Goal: Information Seeking & Learning: Learn about a topic

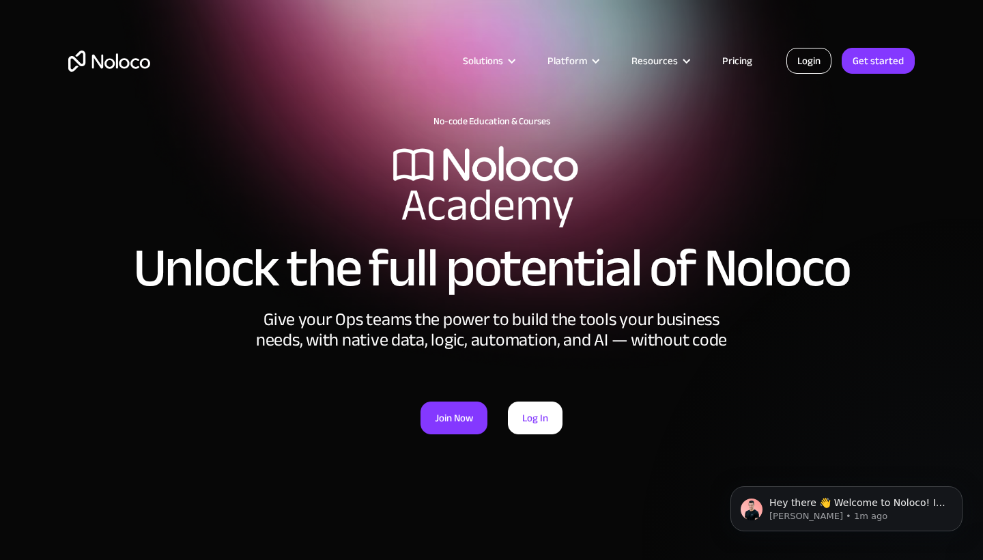
click at [814, 66] on link "Login" at bounding box center [808, 61] width 45 height 26
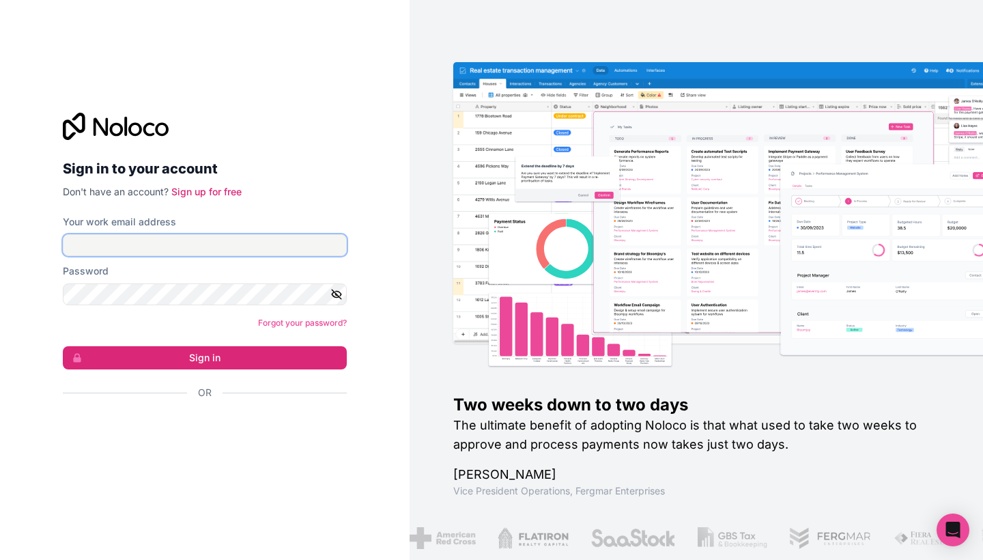
type input "austin@clientmachine.co.uk"
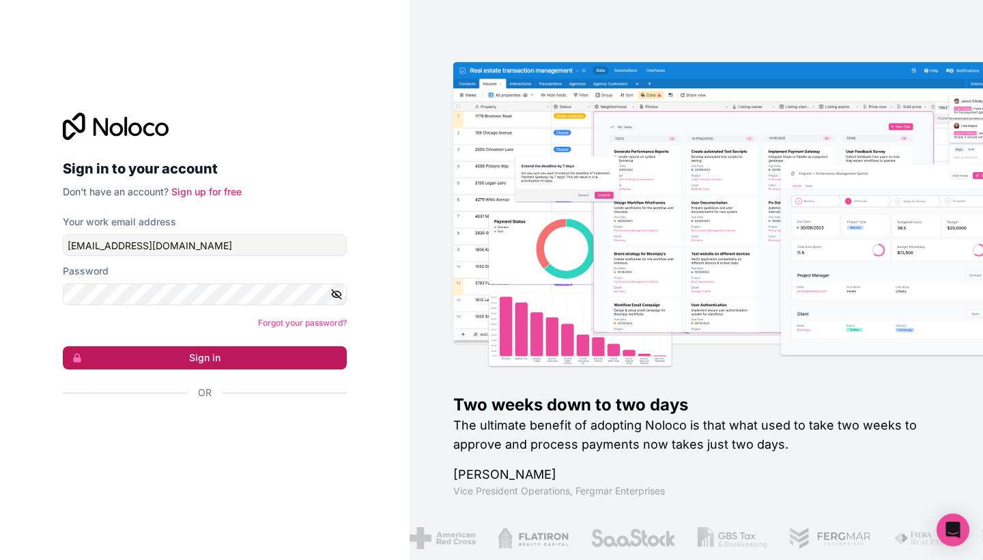
click at [317, 355] on button "Sign in" at bounding box center [205, 357] width 284 height 23
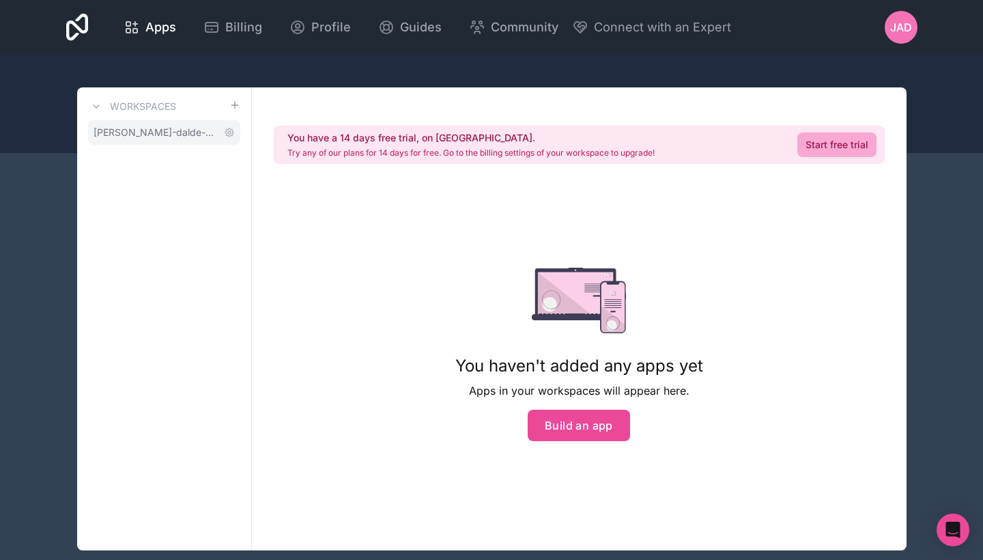
click at [181, 132] on span "john-austin-dalde-workspace" at bounding box center [156, 133] width 125 height 14
click at [910, 26] on span "JAD" at bounding box center [901, 27] width 22 height 16
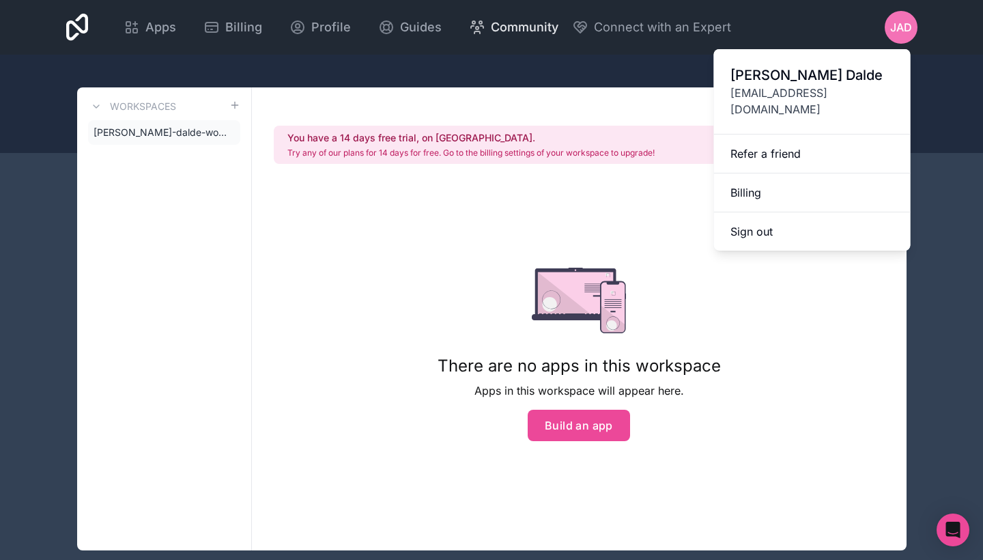
click at [558, 34] on span "Community" at bounding box center [525, 27] width 68 height 19
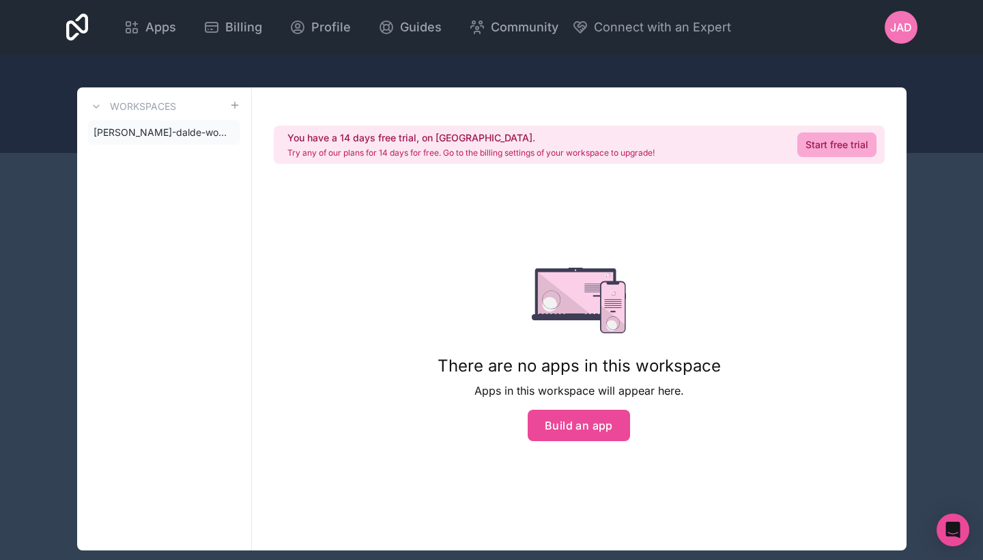
click at [89, 32] on icon at bounding box center [77, 27] width 23 height 27
click at [351, 21] on span "Profile" at bounding box center [331, 27] width 40 height 19
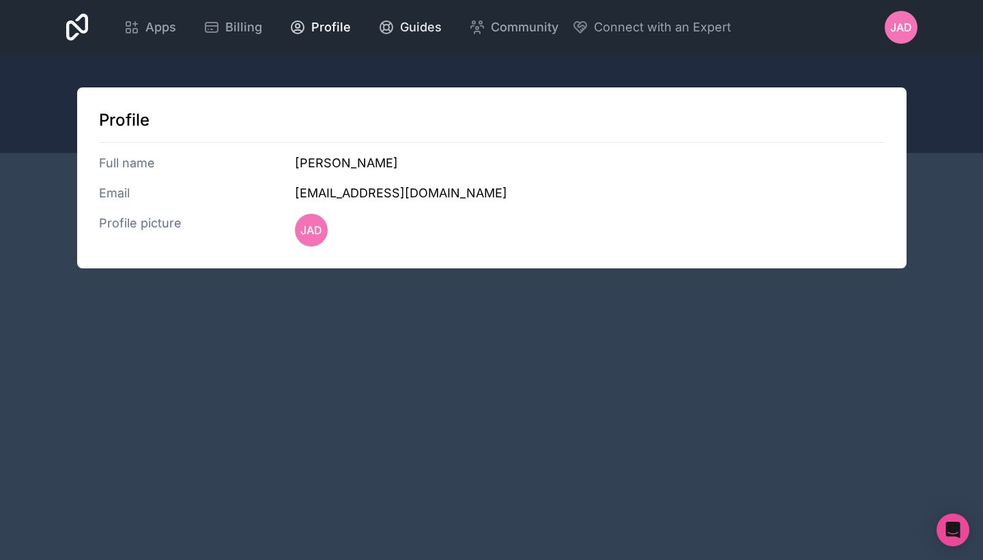
click at [442, 25] on span "Guides" at bounding box center [421, 27] width 42 height 19
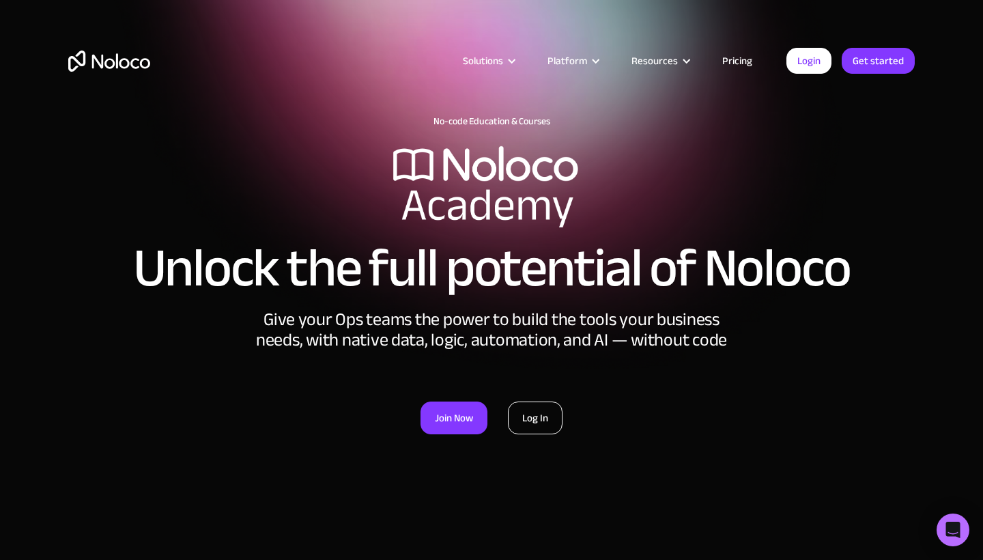
click at [544, 416] on link "Log In" at bounding box center [535, 417] width 55 height 33
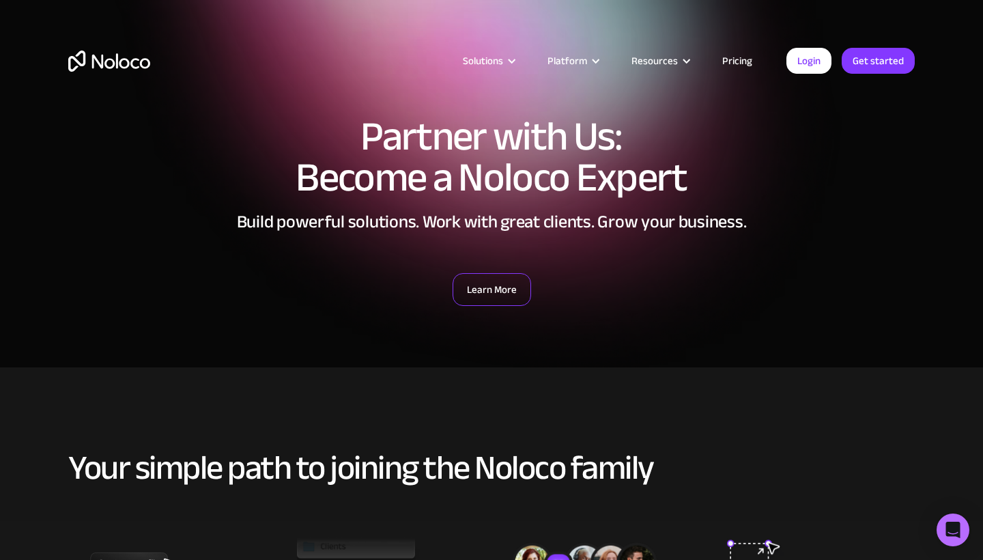
click at [496, 287] on link "Learn More" at bounding box center [492, 289] width 79 height 33
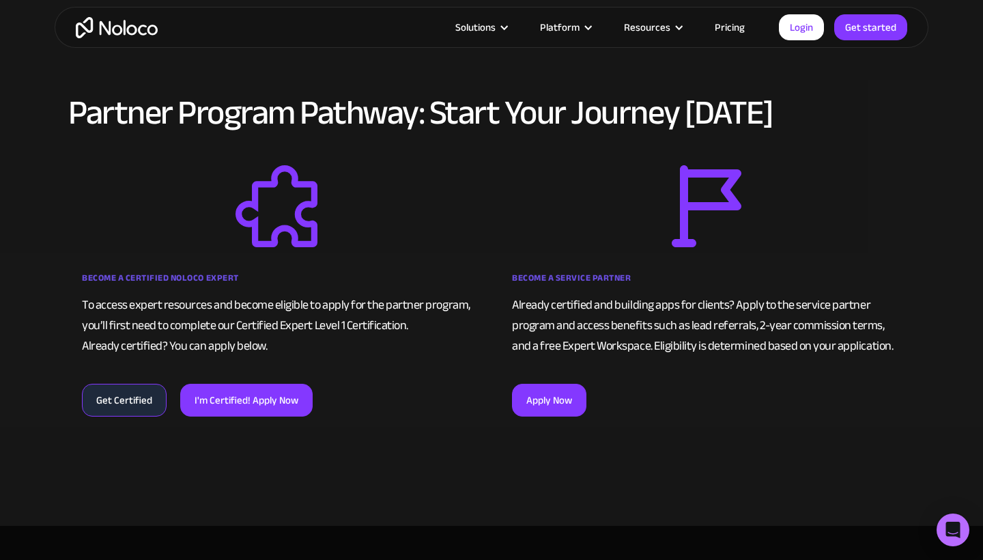
scroll to position [800, 0]
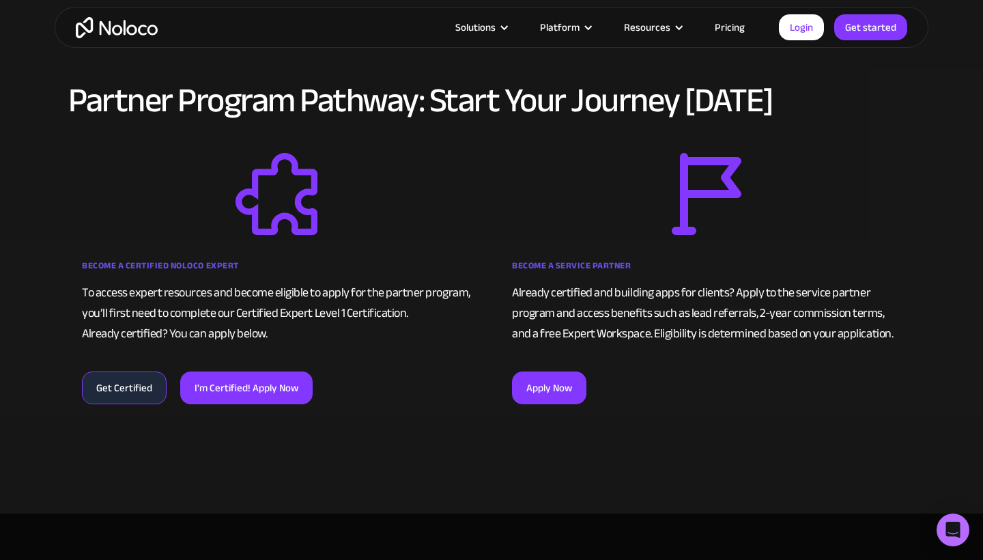
click at [127, 390] on link "Get Certified" at bounding box center [124, 387] width 85 height 33
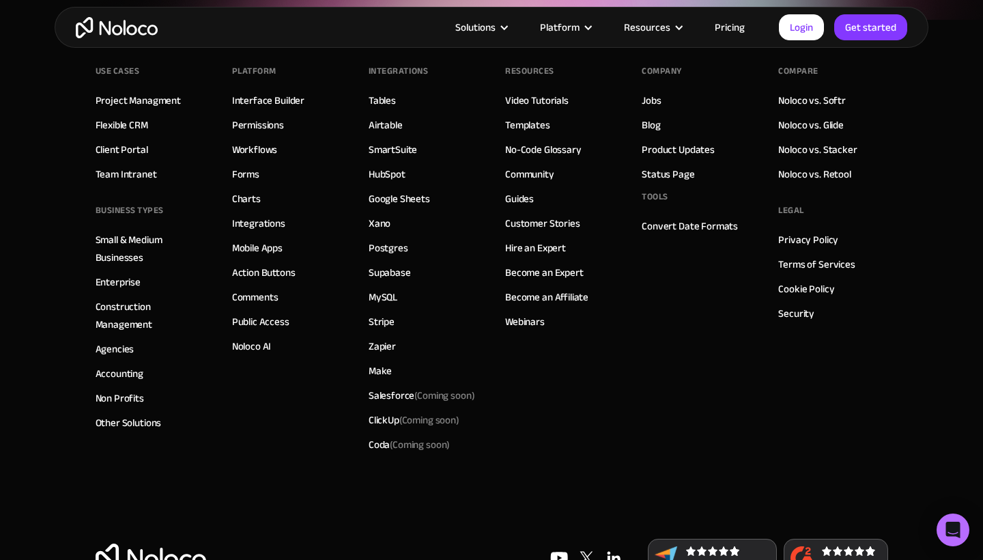
scroll to position [5322, 0]
